Goal: Task Accomplishment & Management: Complete application form

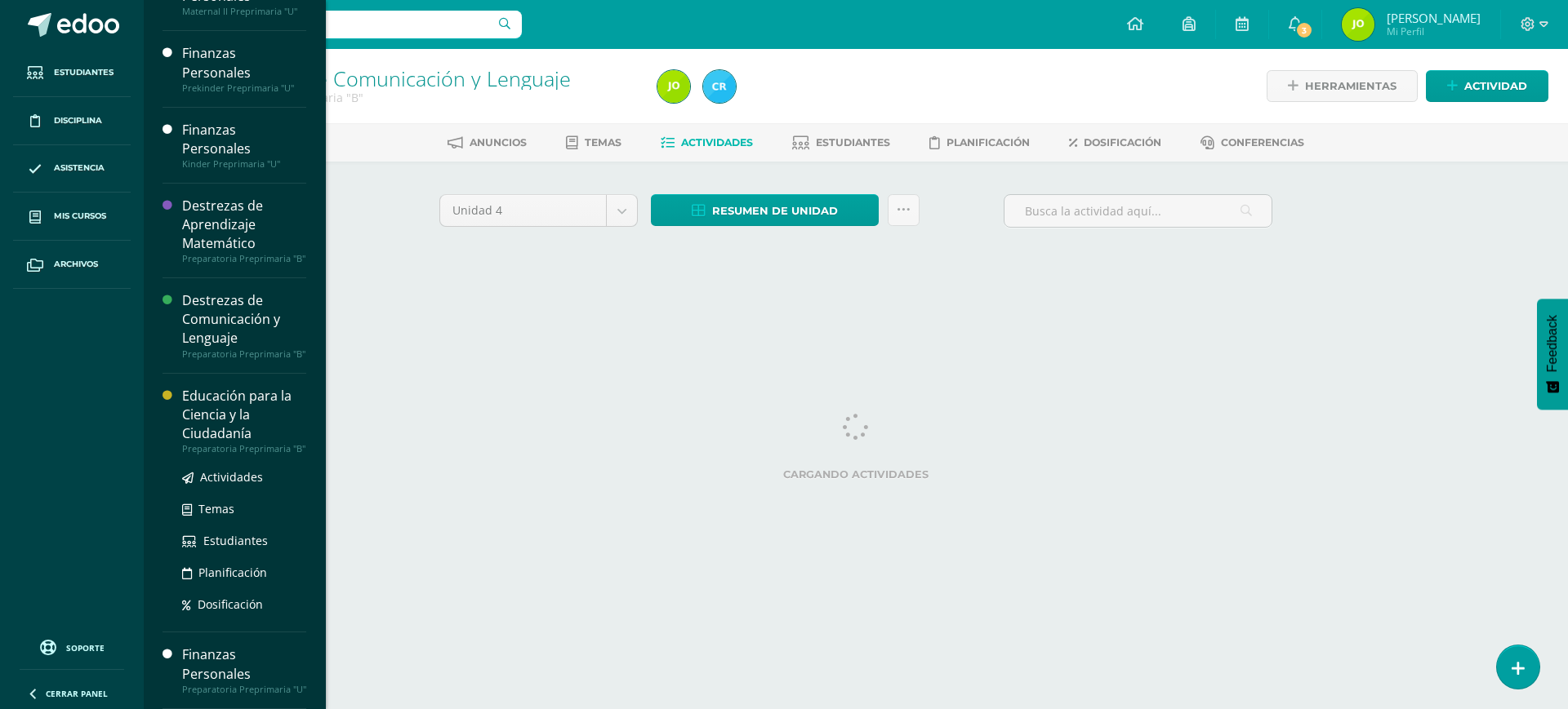
scroll to position [166, 0]
click at [232, 470] on span "Actividades" at bounding box center [232, 477] width 63 height 15
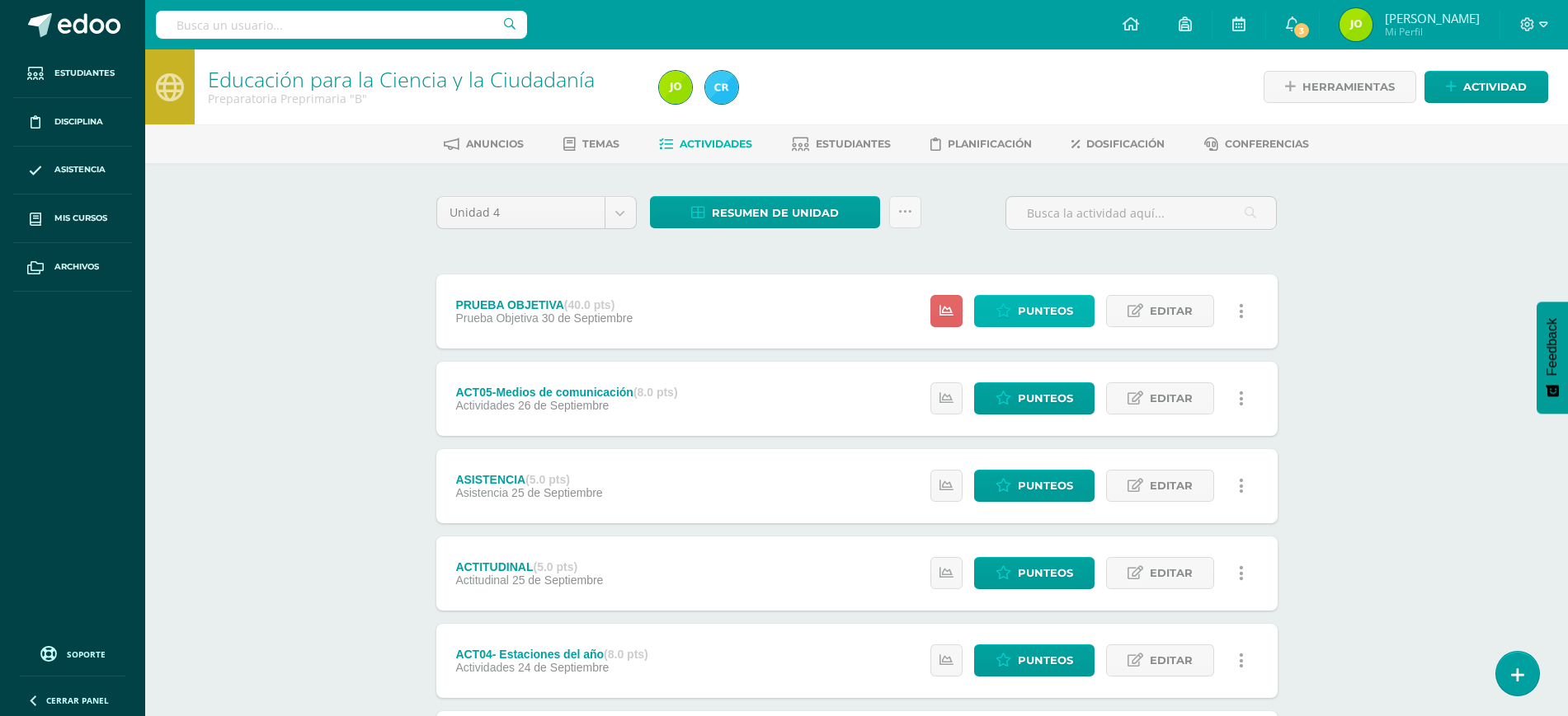
click at [1060, 321] on span "Punteos" at bounding box center [1045, 311] width 55 height 30
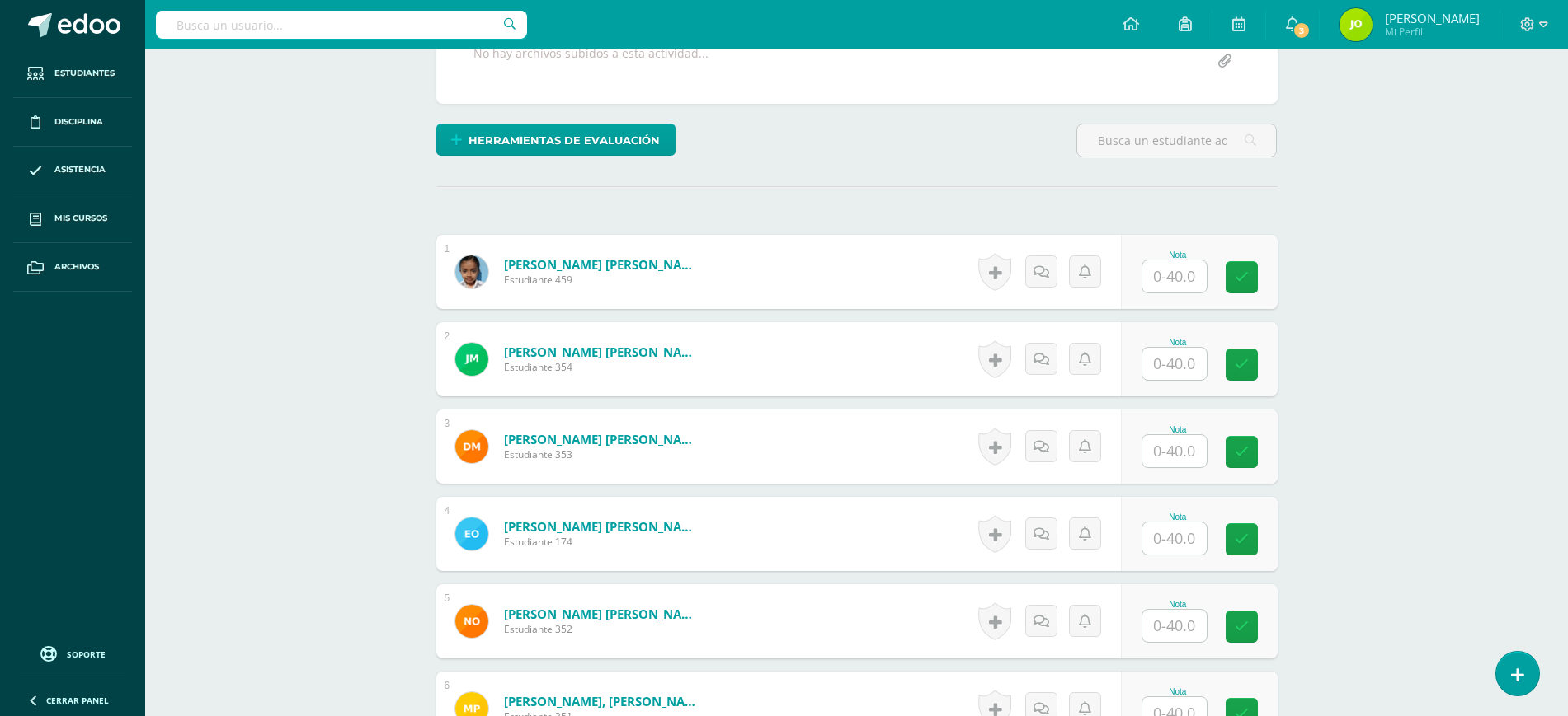
scroll to position [340, 0]
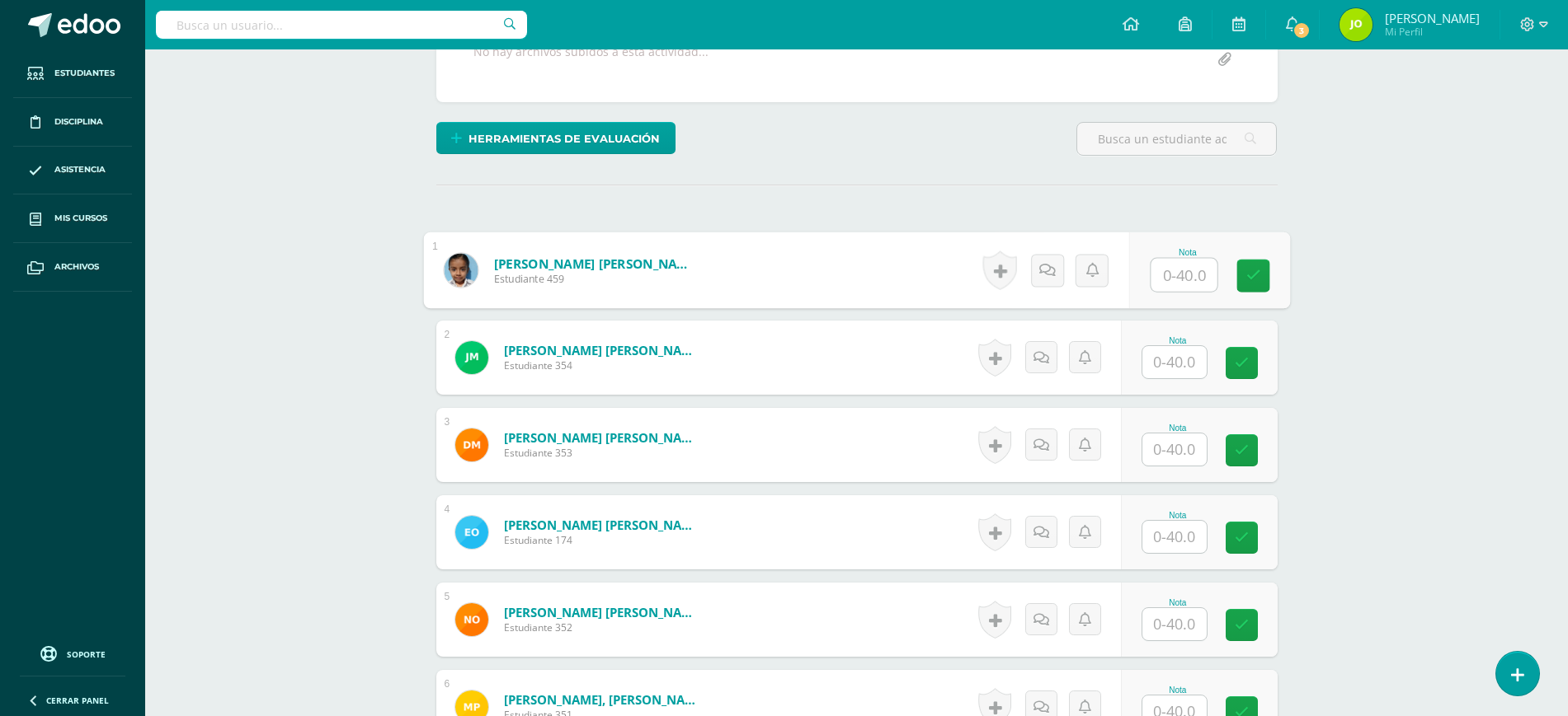
click at [1171, 277] on input "text" at bounding box center [1183, 275] width 66 height 33
type input "35"
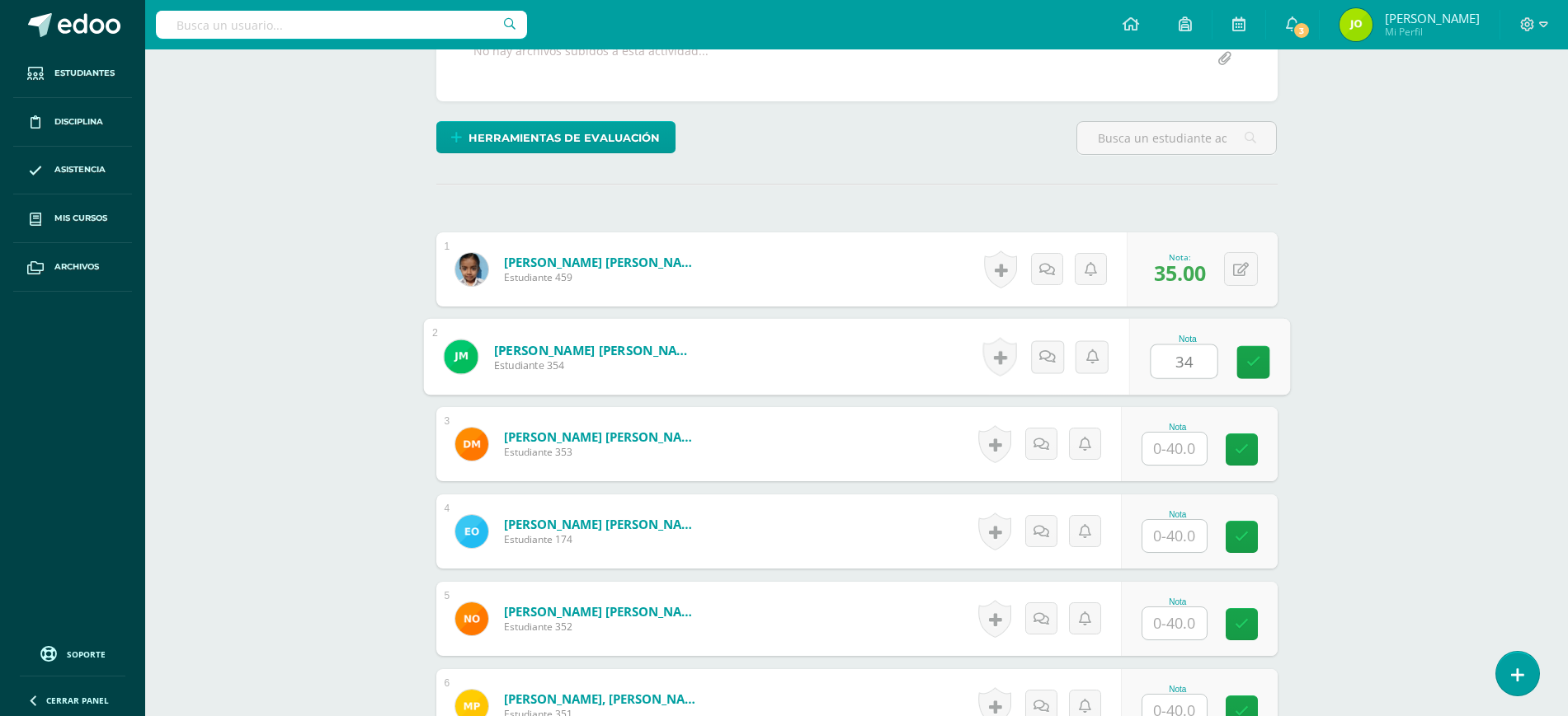
type input "34"
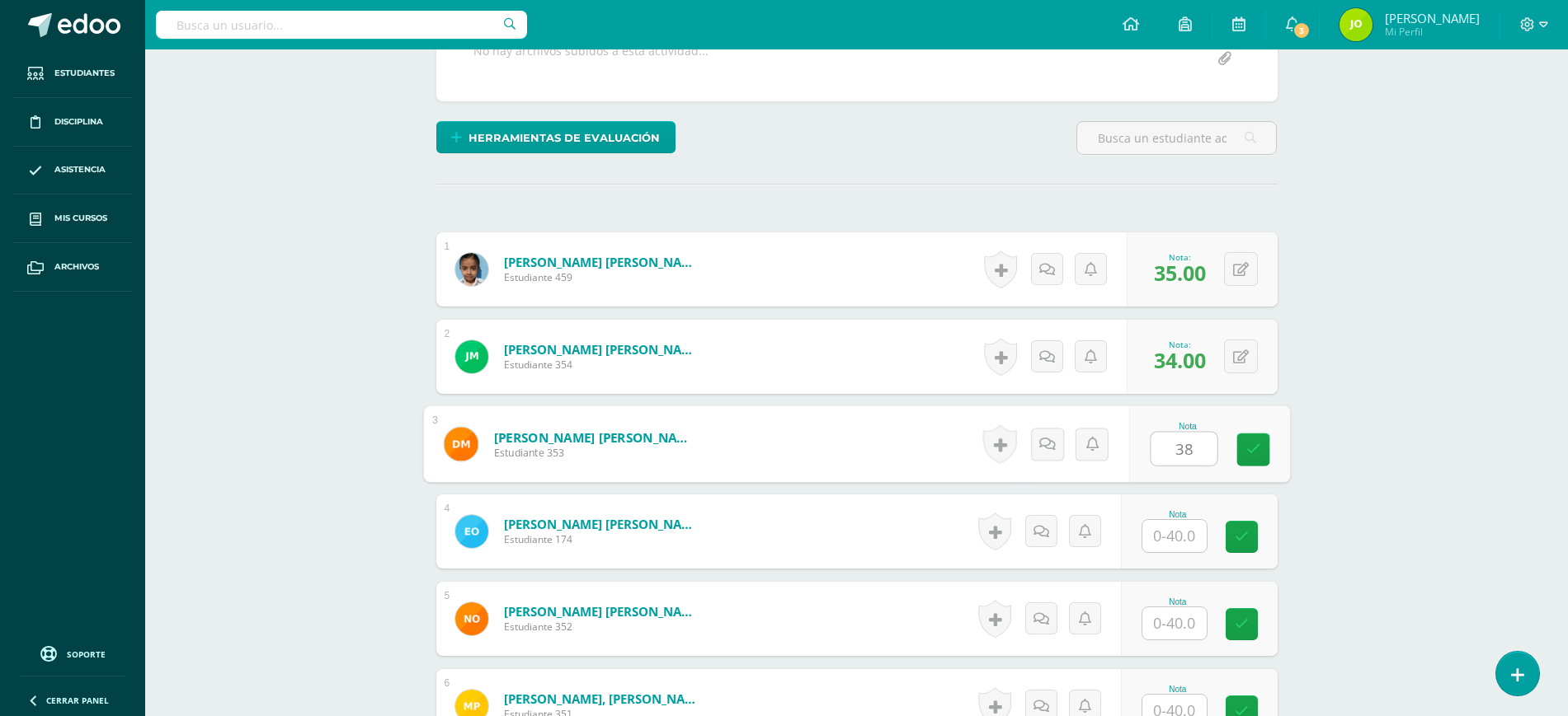
type input "38"
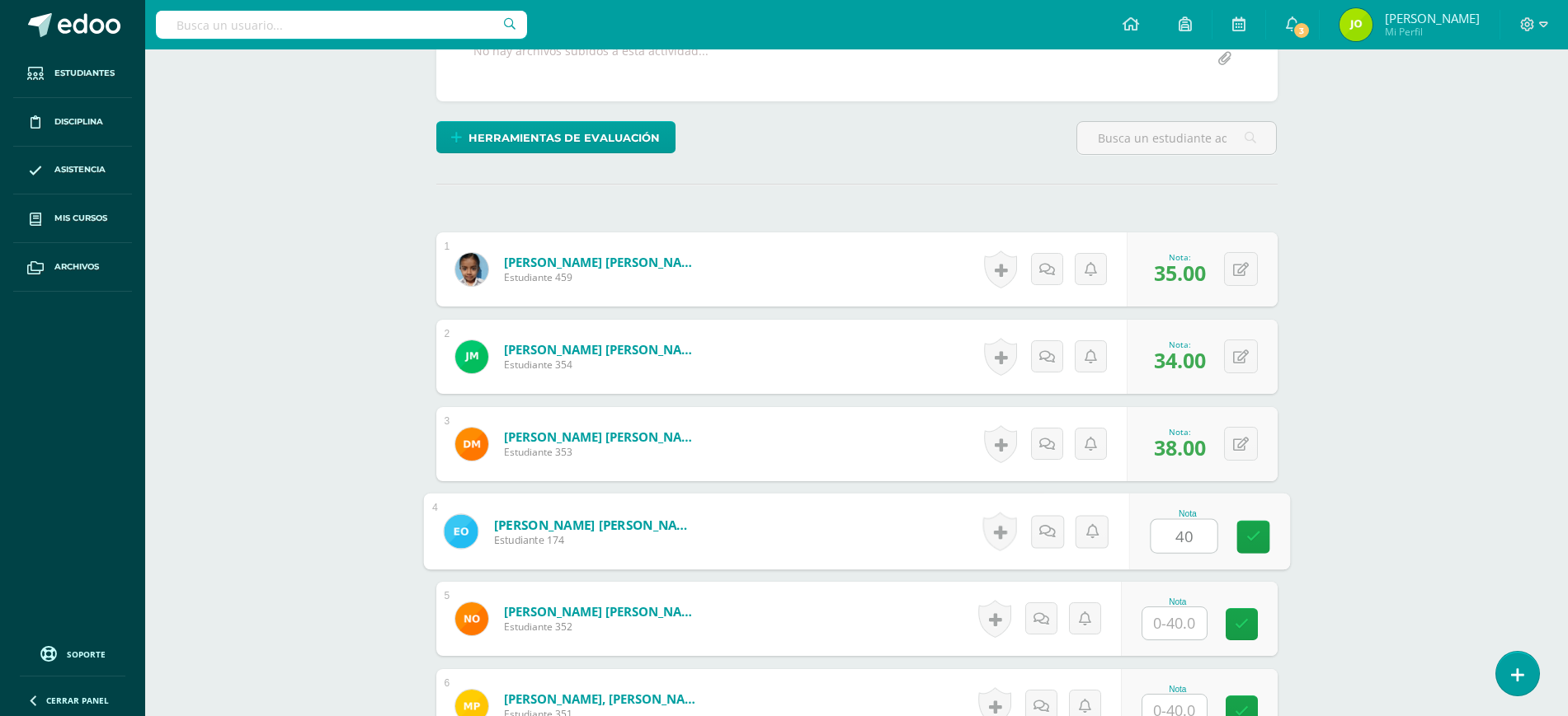
type input "40"
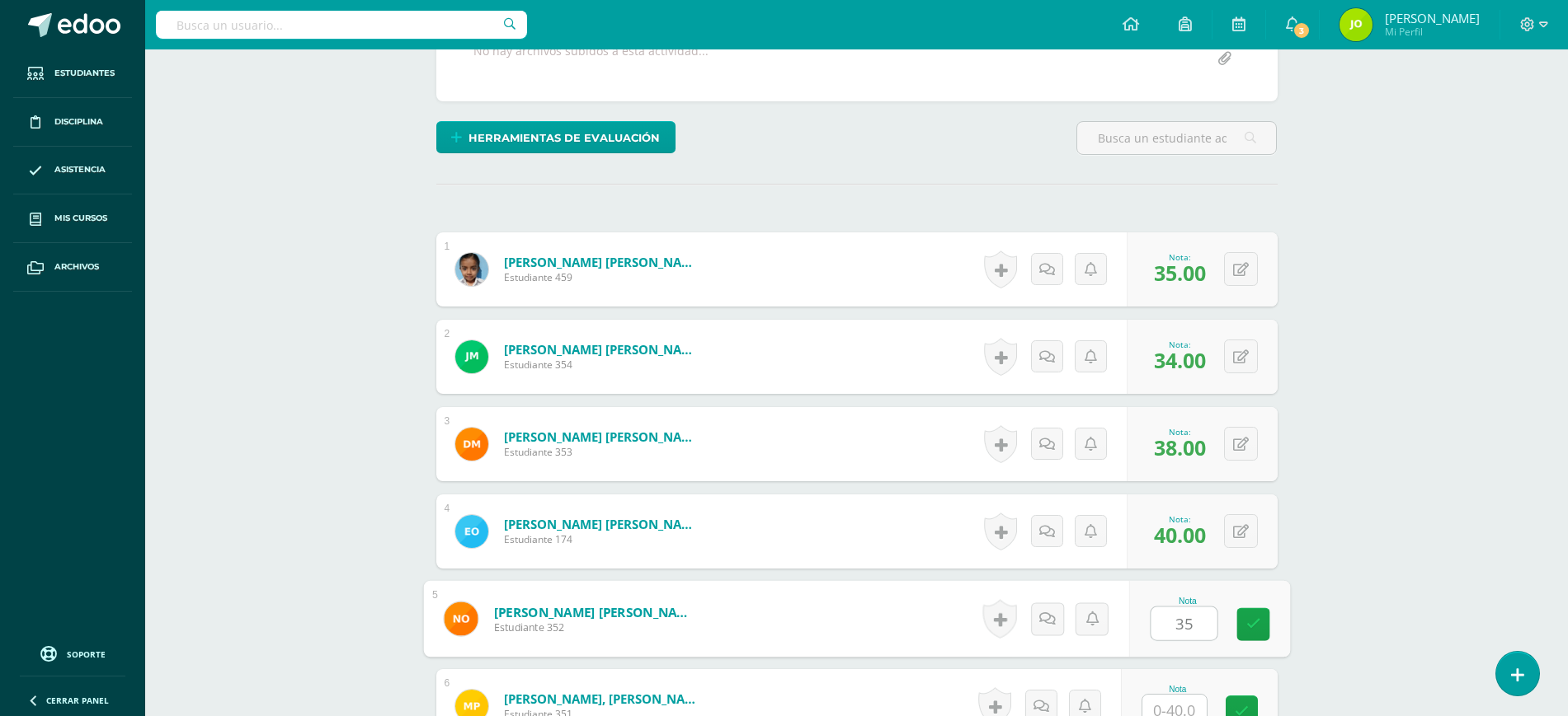
type input "35"
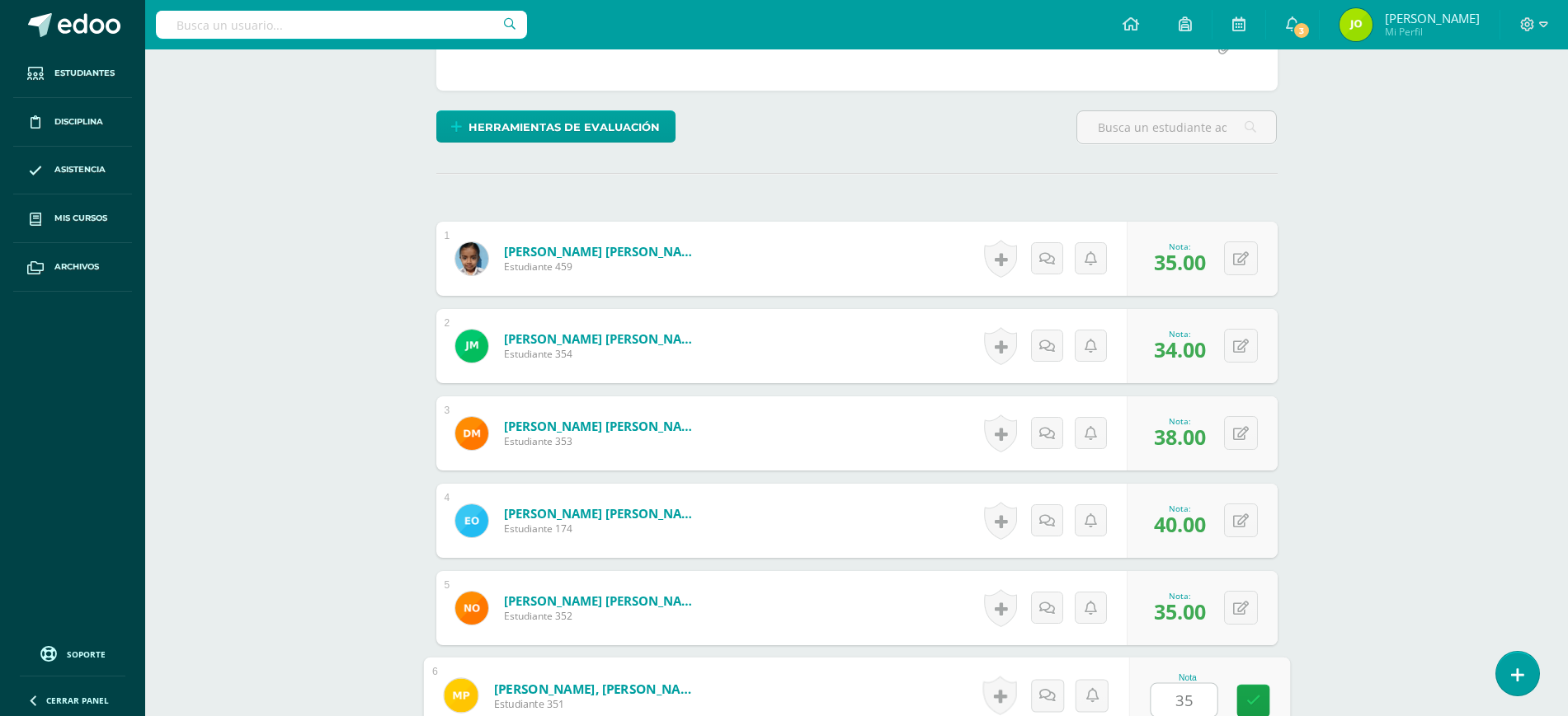
type input "35"
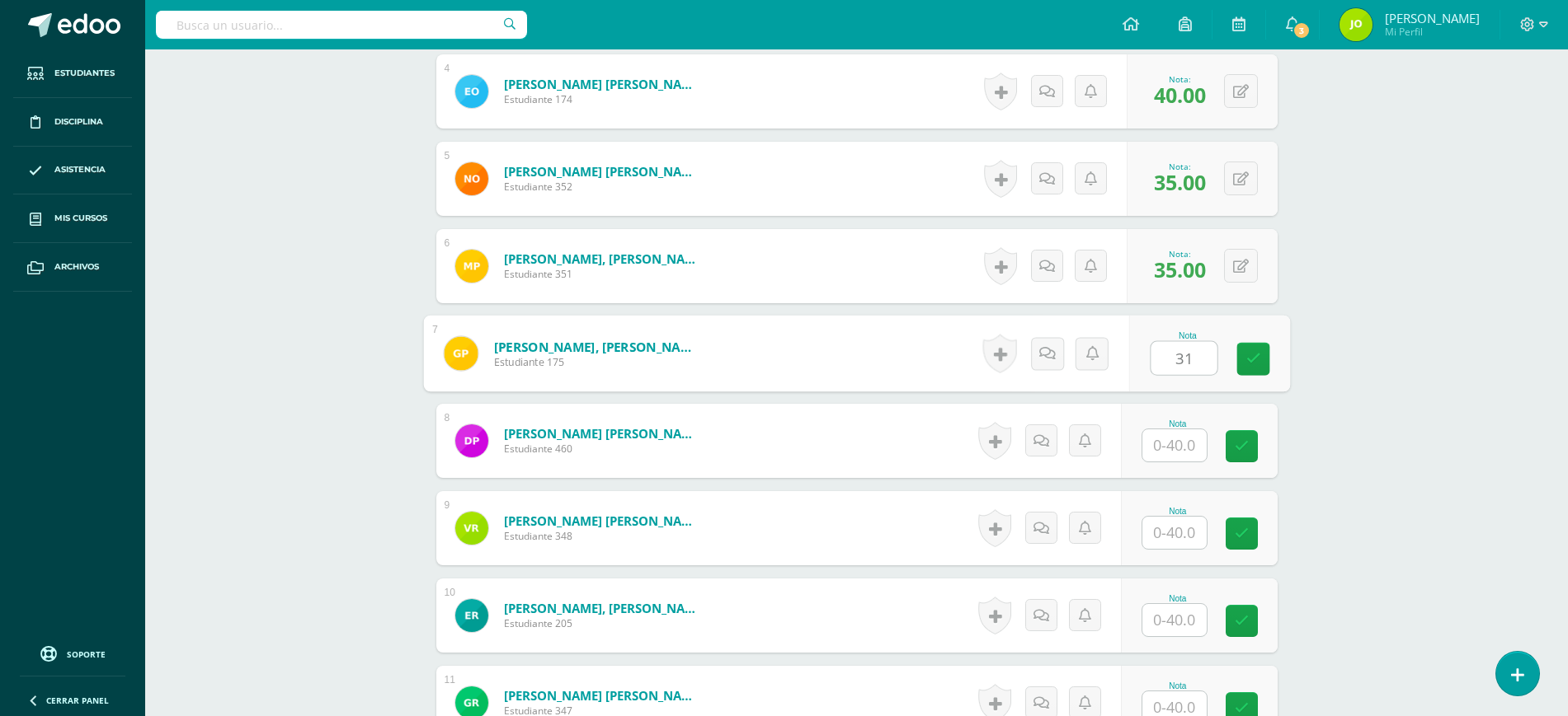
type input "31"
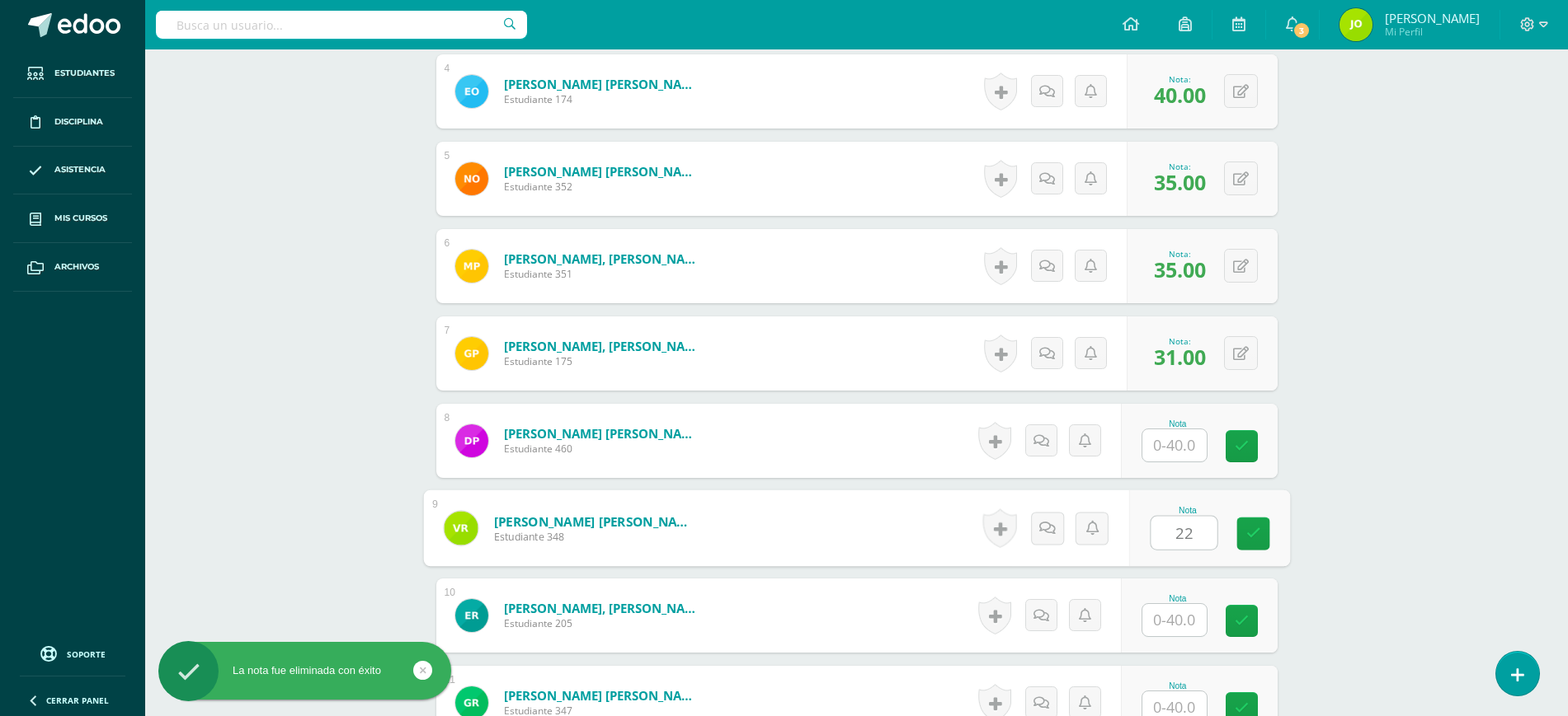
type input "22"
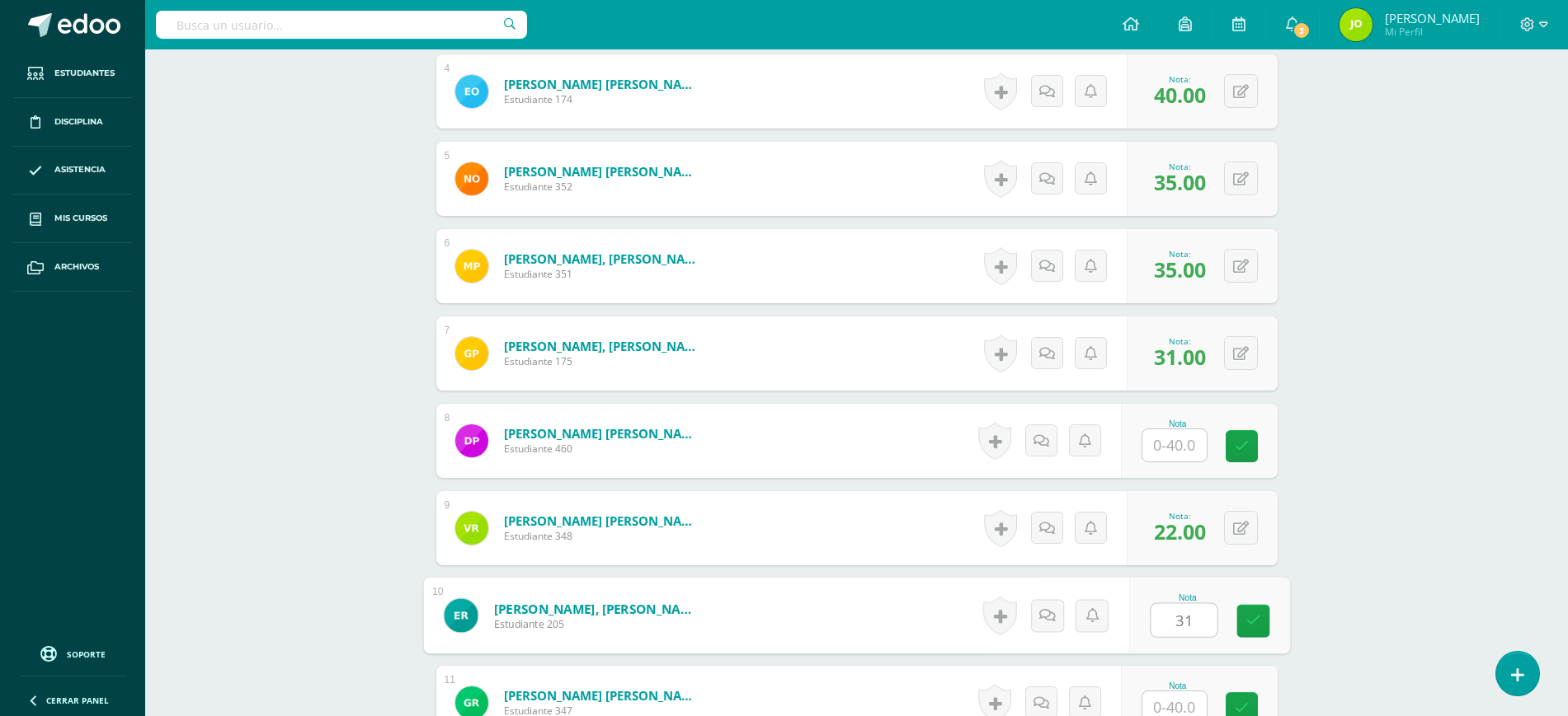
type input "31"
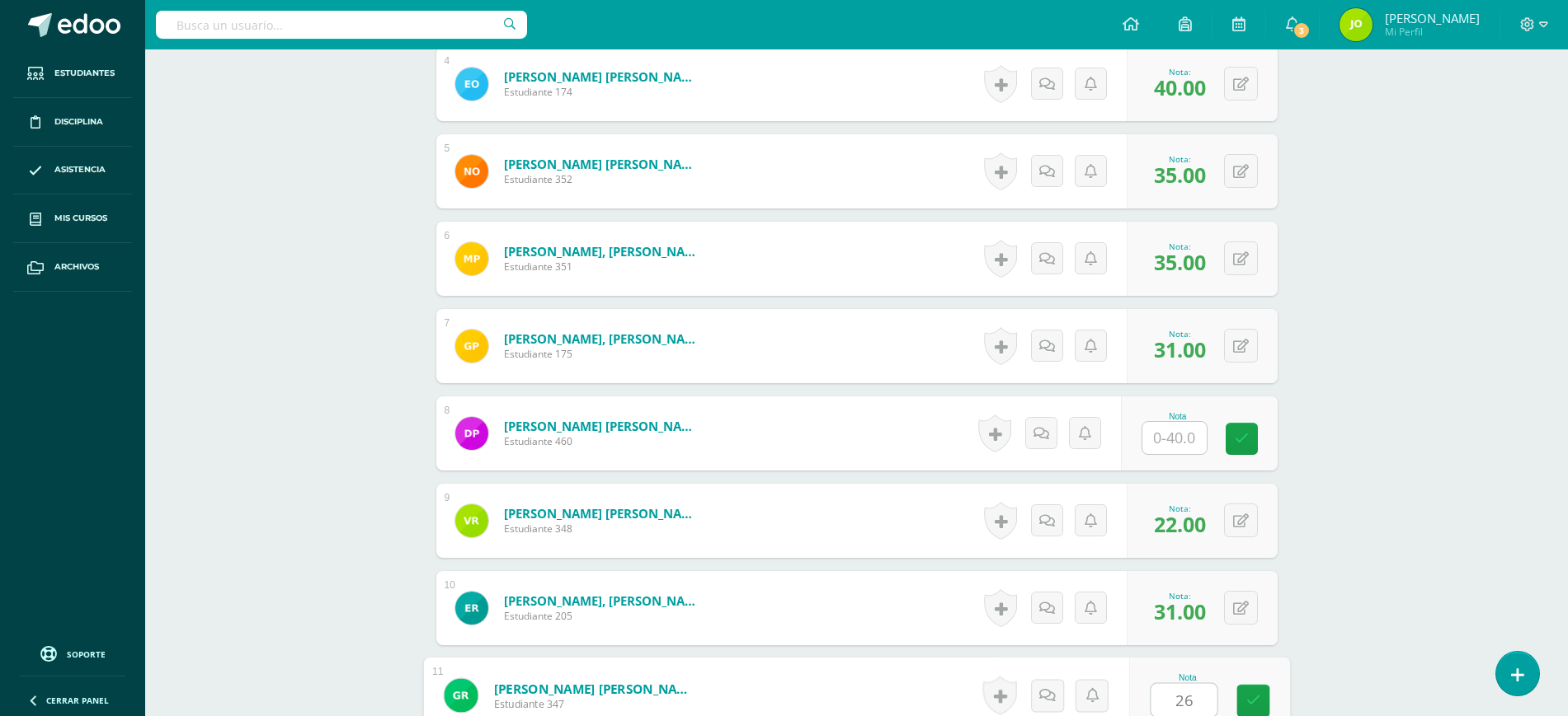
type input "26"
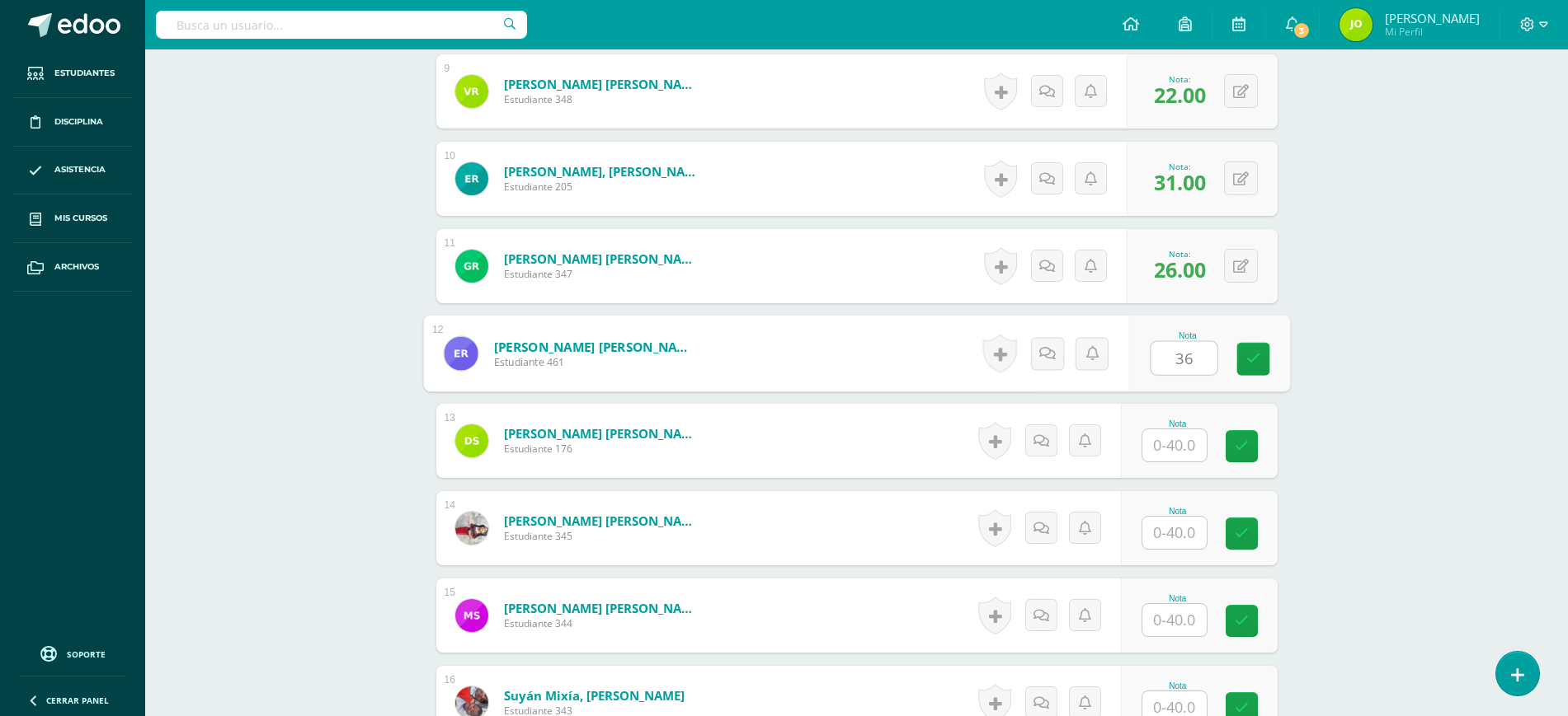
type input "36"
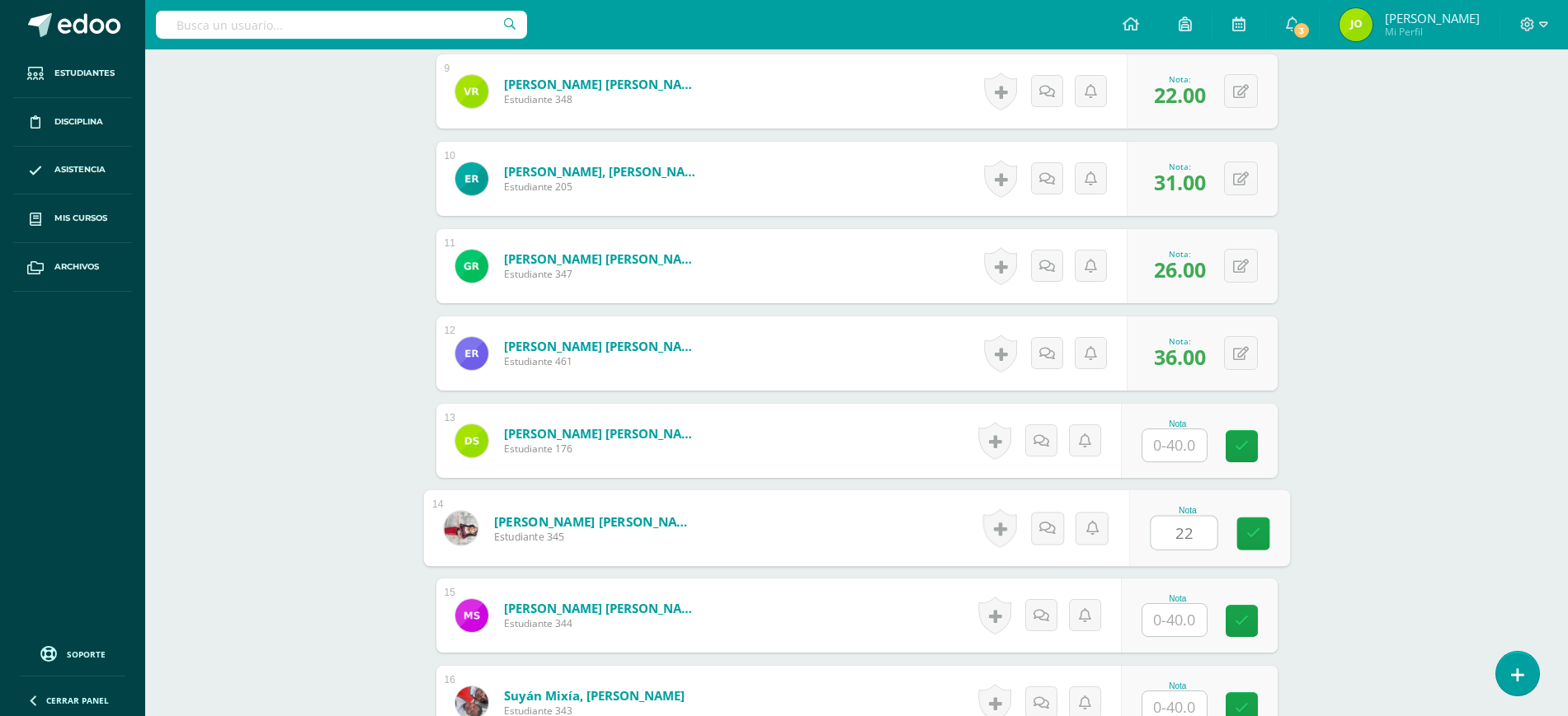
type input "22"
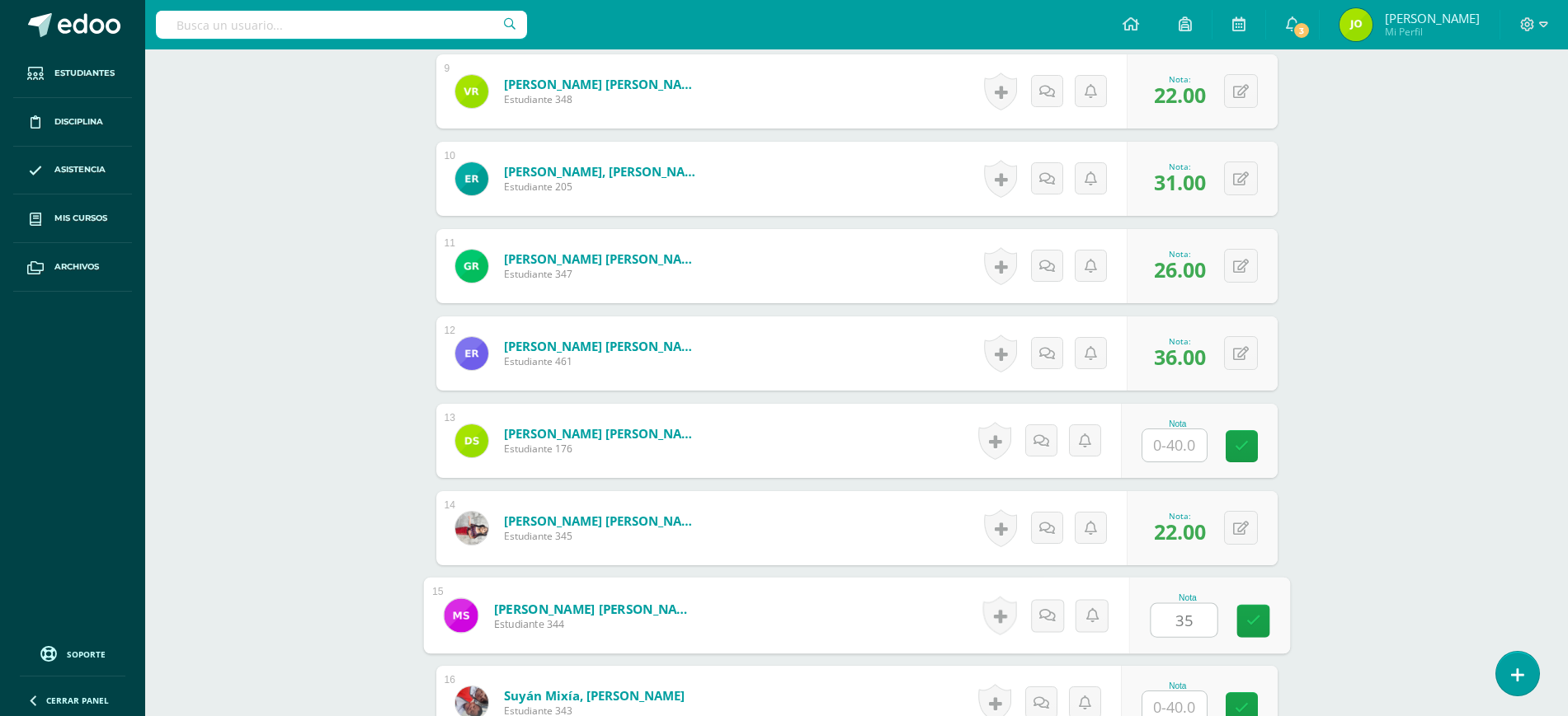
type input "35"
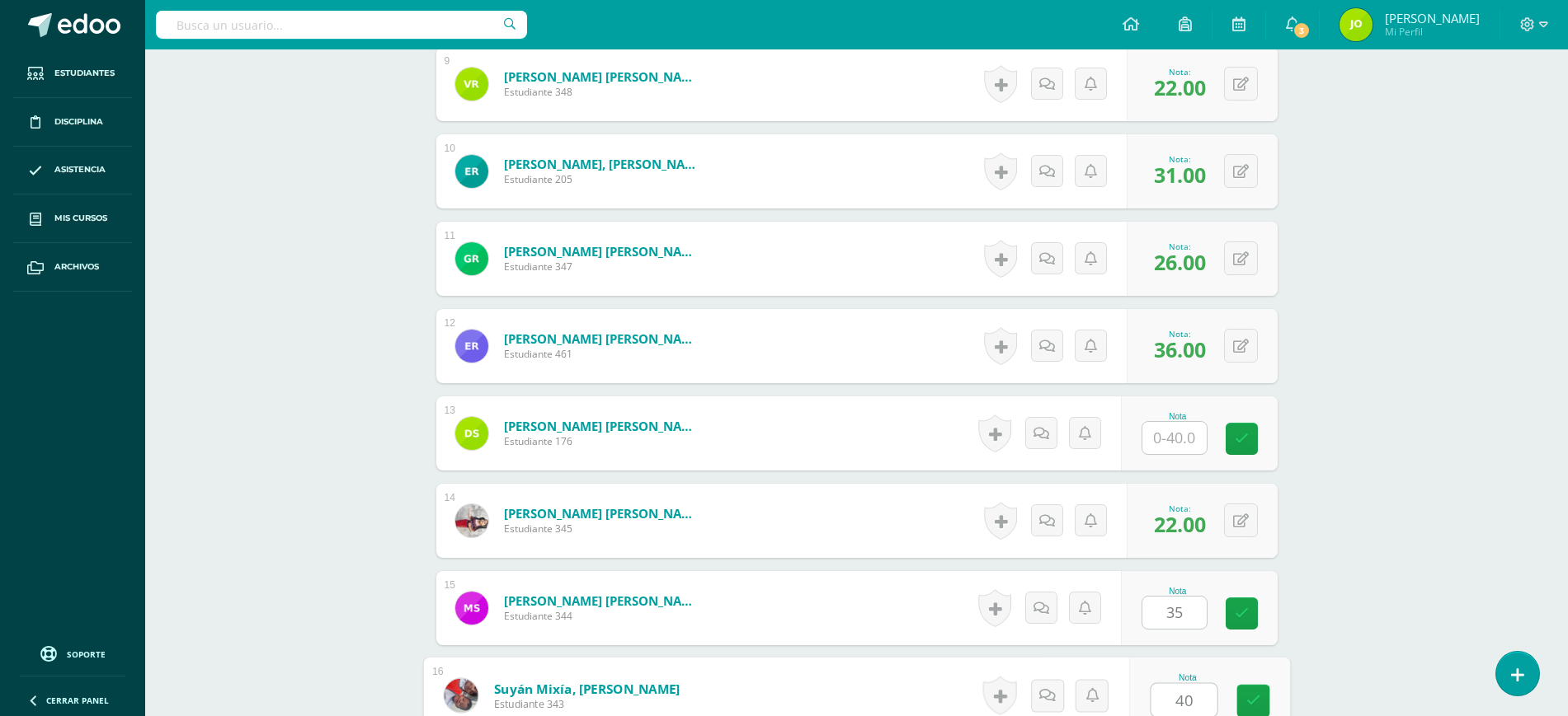
type input "40"
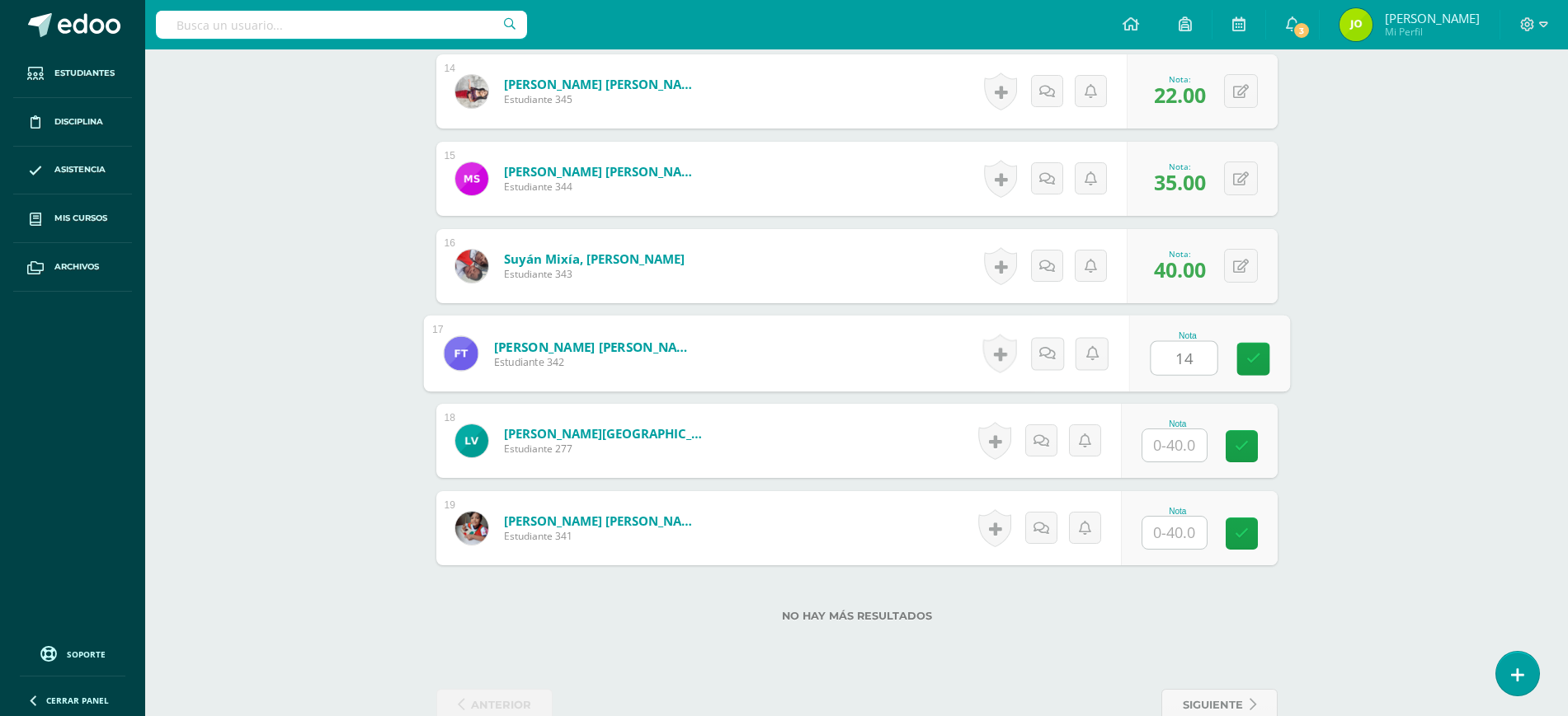
type input "14"
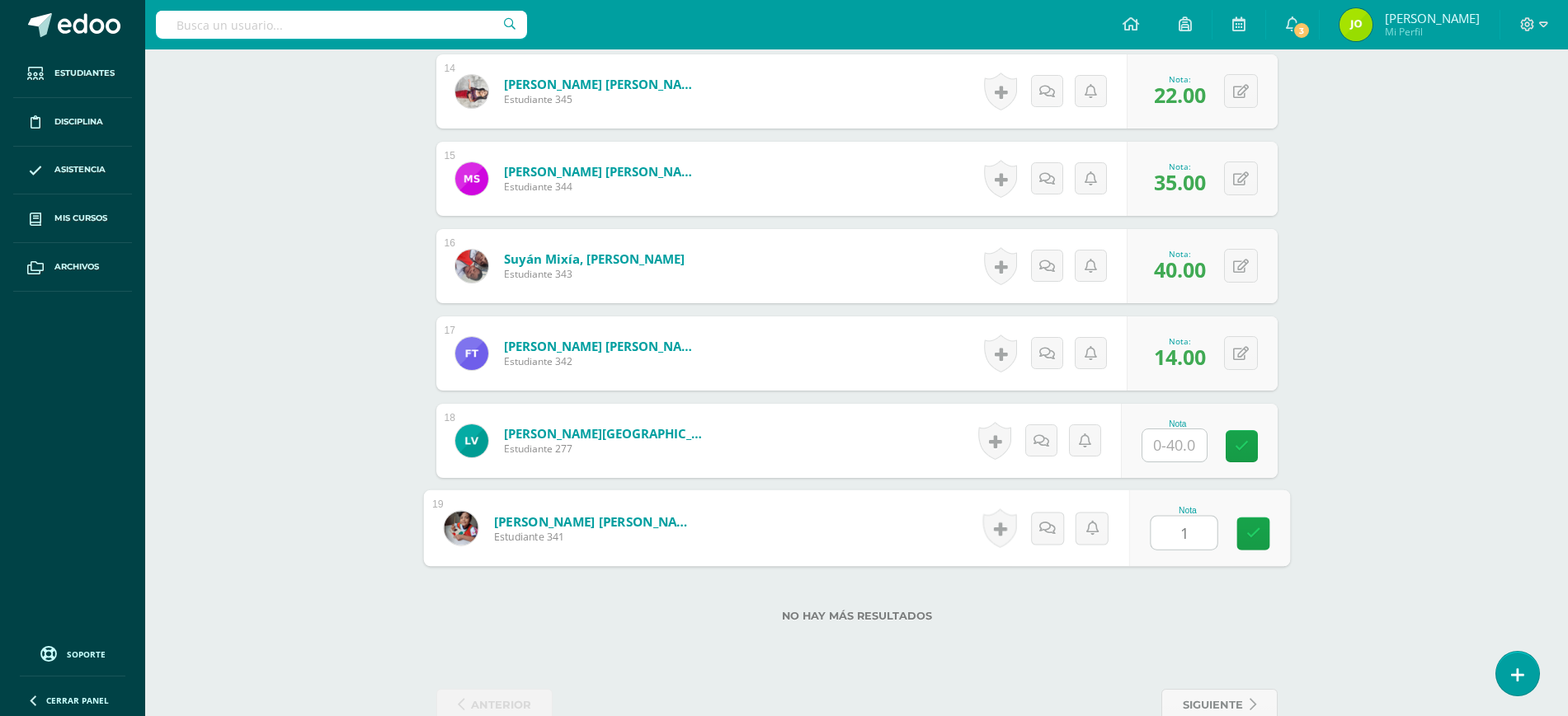
type input "19"
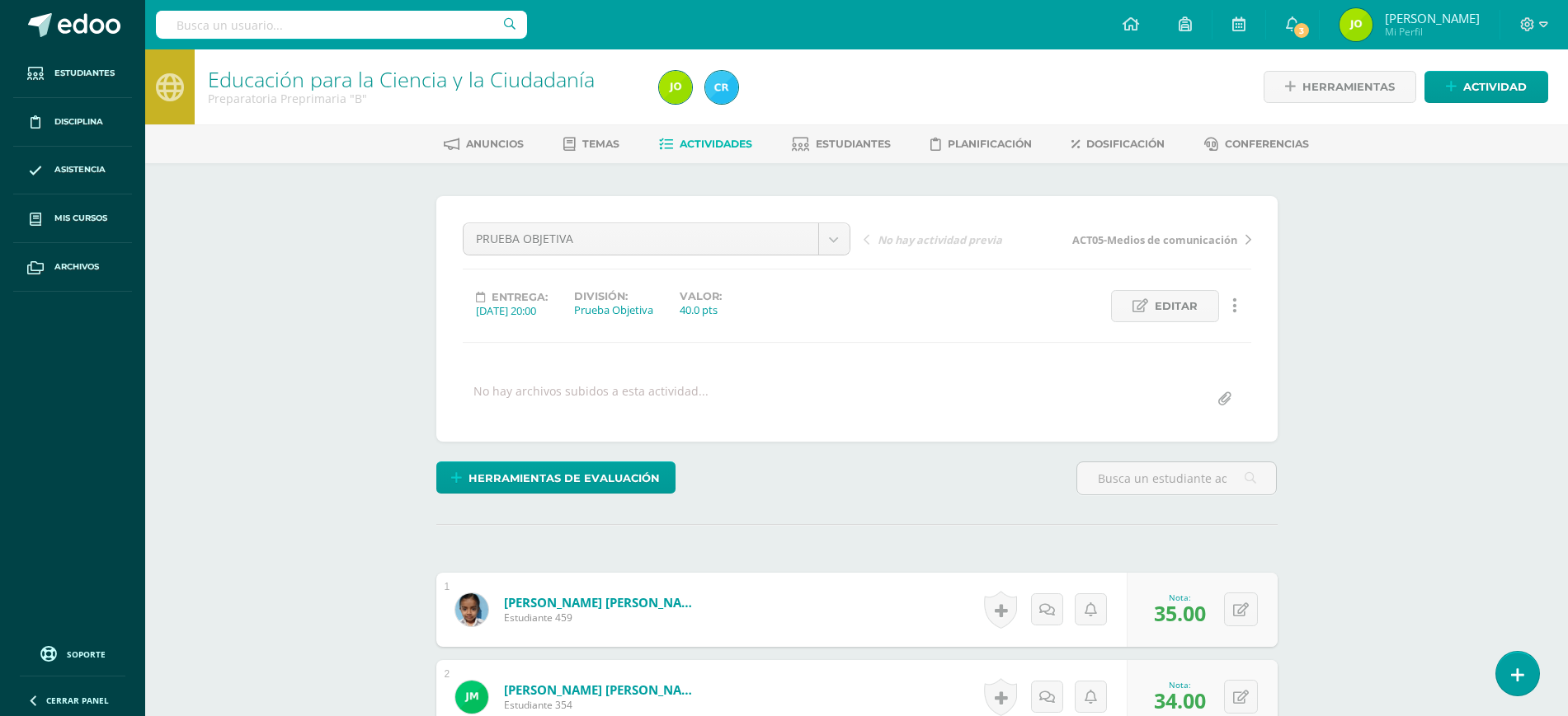
scroll to position [26, 0]
